Goal: Complete application form

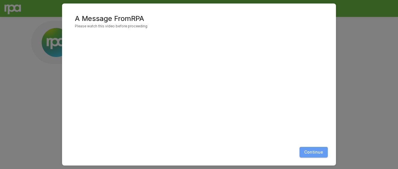
click at [318, 150] on button "Continue" at bounding box center [314, 152] width 28 height 11
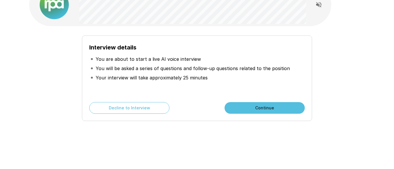
scroll to position [38, 0]
click at [272, 109] on button "Continue" at bounding box center [265, 108] width 80 height 12
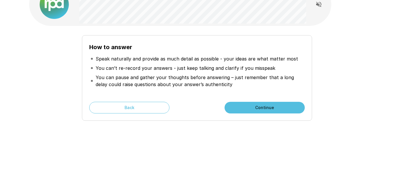
click at [348, 1] on div "How to answer Speak naturally and provide as much detail as possible - your ide…" at bounding box center [197, 66] width 350 height 208
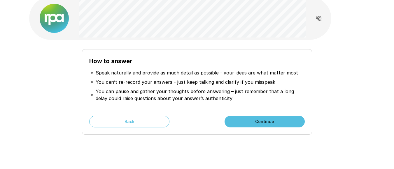
scroll to position [23, 0]
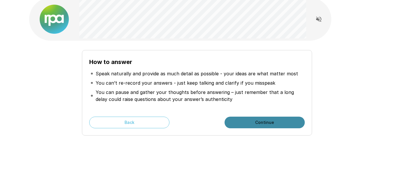
click at [263, 118] on button "Continue" at bounding box center [265, 123] width 80 height 12
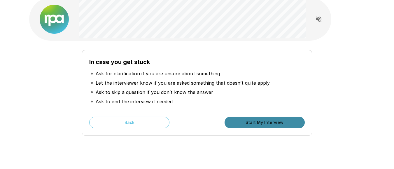
click at [266, 123] on button "Start My Interview" at bounding box center [265, 123] width 80 height 12
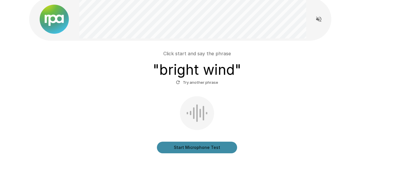
click at [211, 148] on button "Start Microphone Test" at bounding box center [197, 148] width 80 height 12
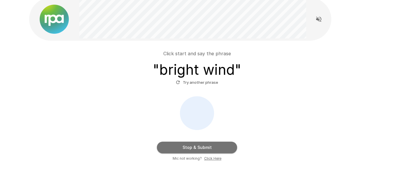
click at [211, 148] on button "Stop & Submit" at bounding box center [197, 148] width 80 height 12
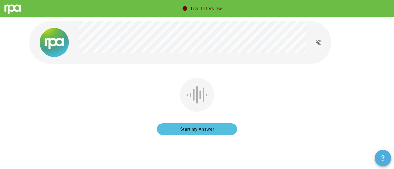
click at [381, 162] on button "button" at bounding box center [383, 158] width 16 height 16
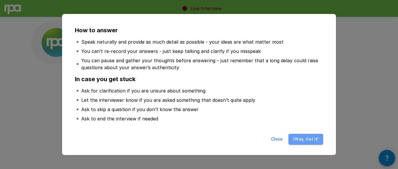
click at [307, 141] on button "Okay, Got it!" at bounding box center [306, 139] width 35 height 11
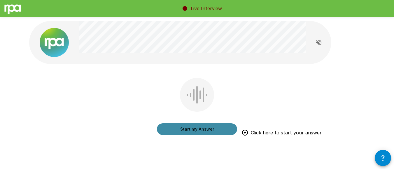
click at [211, 129] on button "Start my Answer" at bounding box center [197, 130] width 80 height 12
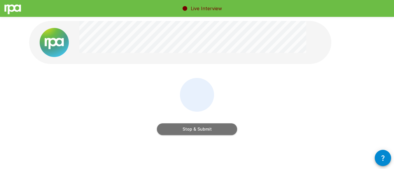
click at [206, 131] on button "Stop & Submit" at bounding box center [197, 130] width 80 height 12
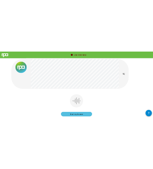
scroll to position [2, 0]
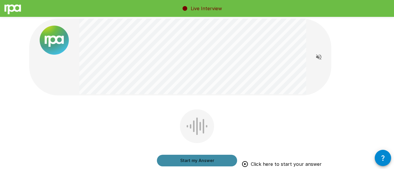
click at [206, 157] on button "Start my Answer" at bounding box center [197, 161] width 80 height 12
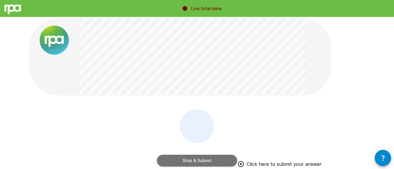
click at [206, 157] on button "Stop & Submit" at bounding box center [197, 161] width 80 height 12
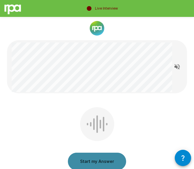
click at [100, 165] on button "Start my Answer" at bounding box center [97, 162] width 58 height 18
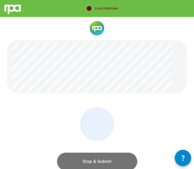
click at [94, 159] on button "Stop & Submit" at bounding box center [97, 162] width 80 height 18
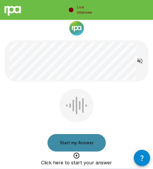
click at [75, 138] on button "Start my Answer" at bounding box center [77, 143] width 58 height 18
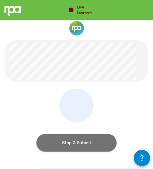
click at [94, 138] on button "Stop & Submit" at bounding box center [76, 143] width 80 height 18
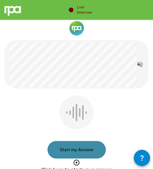
click at [78, 151] on button "Start my Answer" at bounding box center [77, 150] width 58 height 18
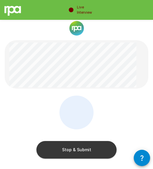
click at [78, 151] on button "Stop & Submit" at bounding box center [76, 150] width 80 height 18
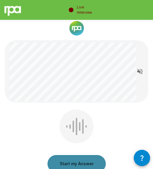
click at [68, 158] on button "Start my Answer" at bounding box center [77, 164] width 58 height 18
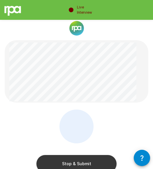
click at [82, 158] on button "Stop & Submit" at bounding box center [76, 164] width 80 height 18
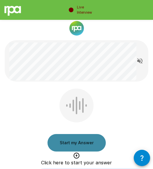
click at [76, 139] on button "Start my Answer" at bounding box center [77, 143] width 58 height 18
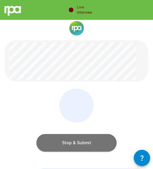
click at [78, 137] on button "Stop & Submit" at bounding box center [76, 143] width 80 height 18
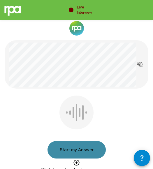
click at [83, 144] on button "Start my Answer" at bounding box center [77, 150] width 58 height 18
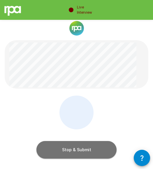
click at [82, 149] on button "Stop & Submit" at bounding box center [76, 150] width 80 height 18
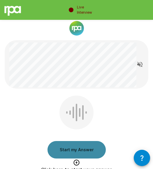
click at [92, 146] on button "Start my Answer" at bounding box center [77, 150] width 58 height 18
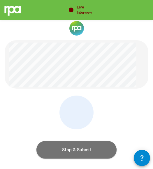
click at [84, 148] on button "Stop & Submit" at bounding box center [76, 150] width 80 height 18
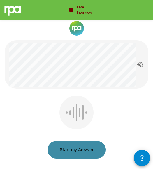
click at [83, 145] on button "Start my Answer" at bounding box center [77, 150] width 58 height 18
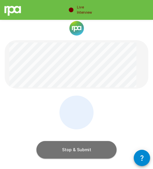
click at [91, 148] on button "Stop & Submit" at bounding box center [76, 150] width 80 height 18
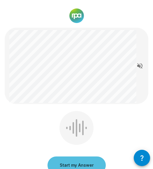
scroll to position [15, 0]
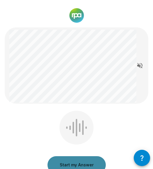
click at [83, 164] on button "Start my Answer" at bounding box center [77, 165] width 58 height 18
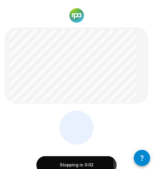
click at [86, 162] on button "Stopping in 0:02" at bounding box center [76, 165] width 80 height 18
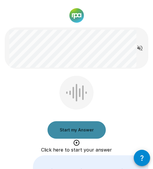
click at [86, 128] on button "Start my Answer" at bounding box center [77, 130] width 58 height 18
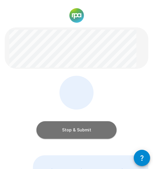
click at [86, 128] on button "Stop & Submit" at bounding box center [76, 130] width 80 height 18
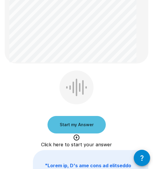
scroll to position [189, 0]
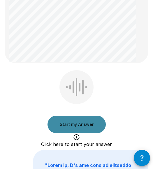
click at [83, 123] on button "Start my Answer" at bounding box center [77, 125] width 58 height 18
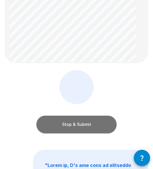
click at [81, 120] on button "Stop & Submit" at bounding box center [76, 125] width 80 height 18
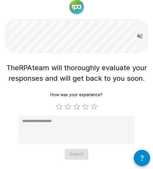
scroll to position [25, 0]
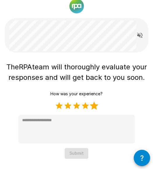
click at [95, 104] on label "5 Stars" at bounding box center [94, 106] width 9 height 9
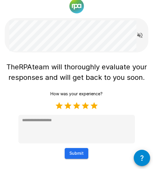
type textarea "*"
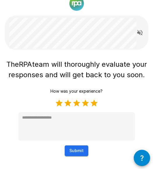
click at [74, 153] on button "Submit" at bounding box center [77, 151] width 24 height 11
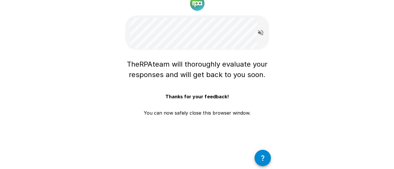
scroll to position [14, 0]
